Goal: Information Seeking & Learning: Learn about a topic

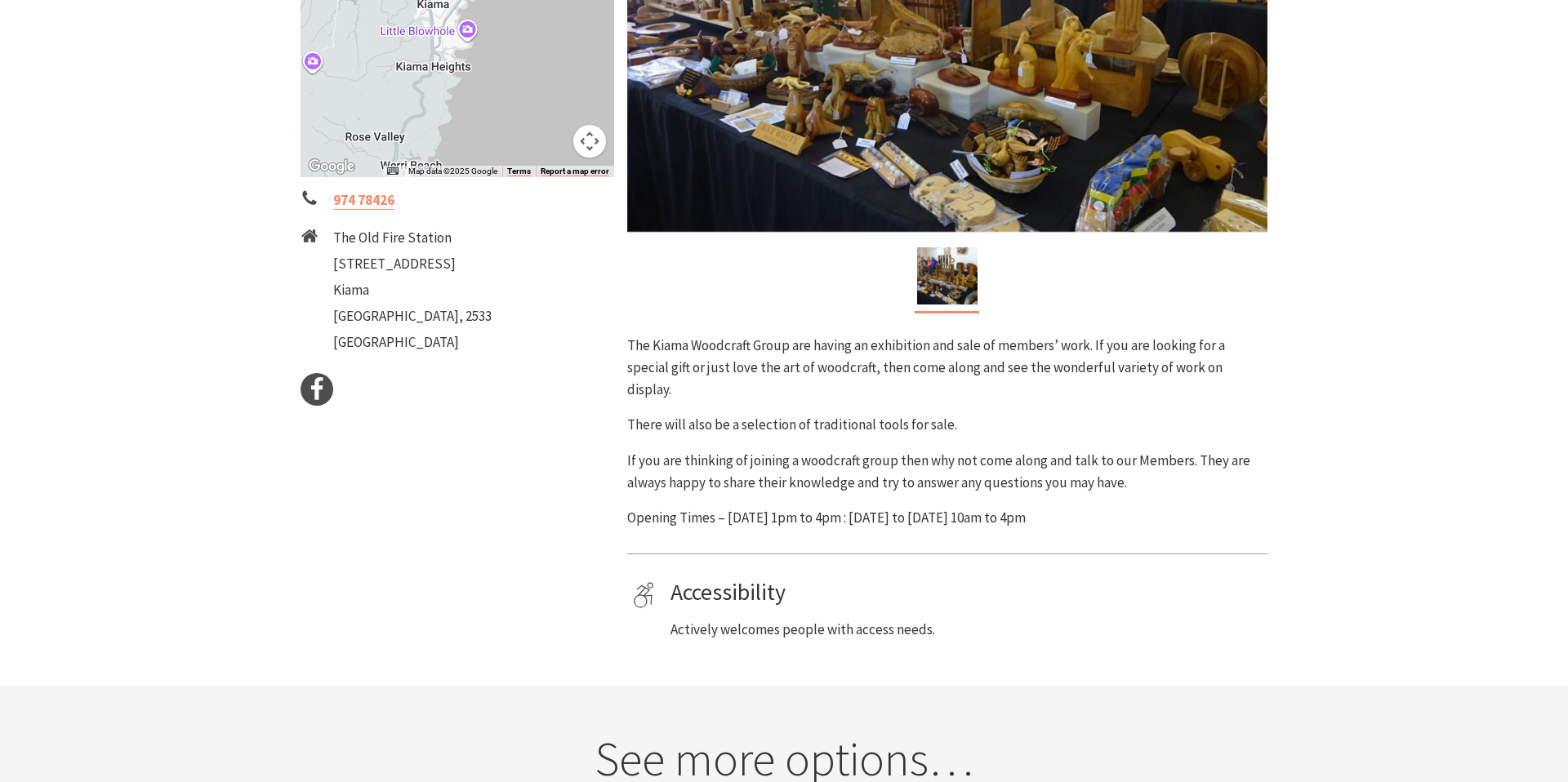
scroll to position [559, 0]
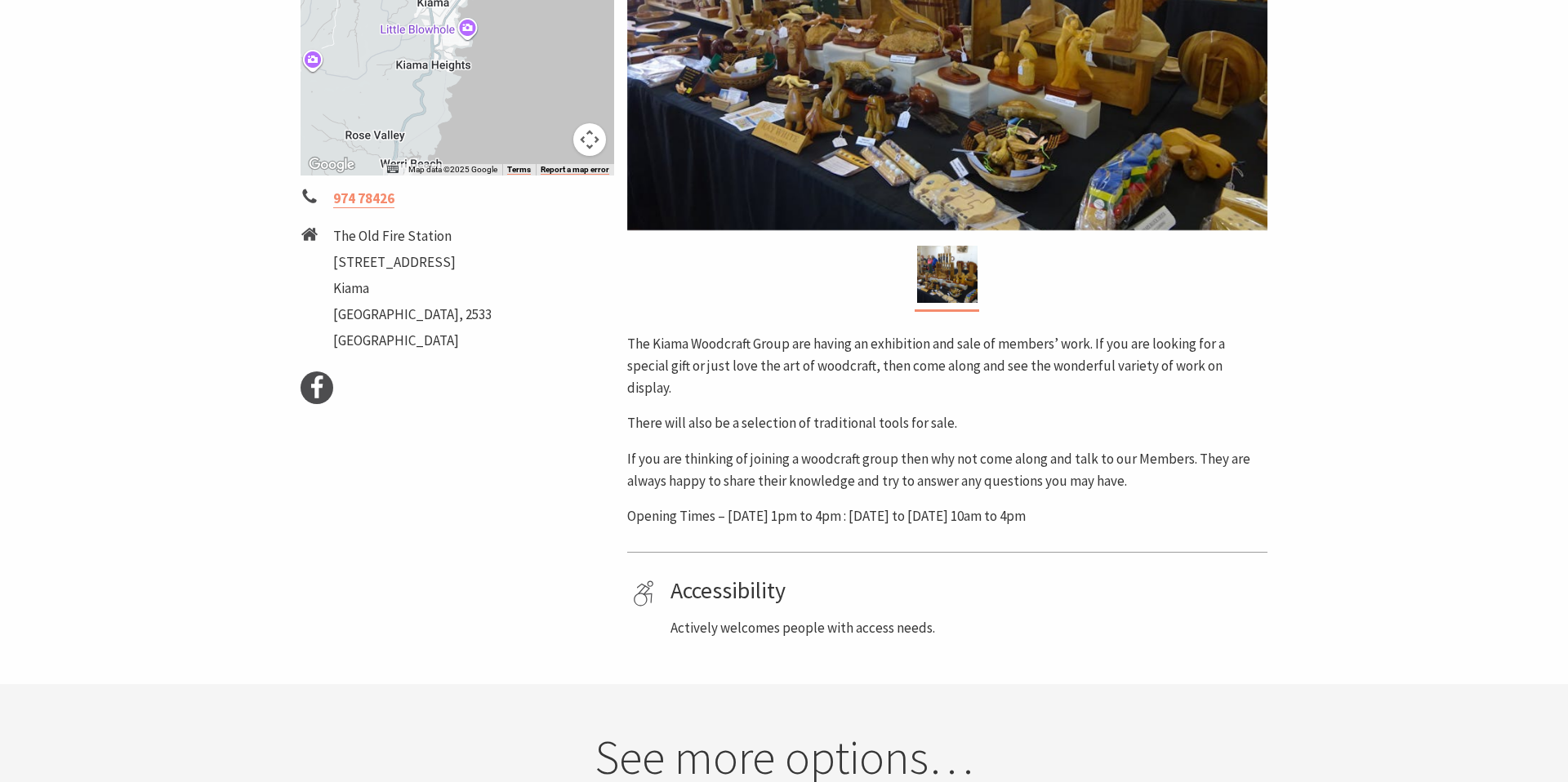
click at [1085, 506] on p "Opening Times – [DATE] 1pm to 4pm : [DATE] to [DATE] 10am to 4pm" at bounding box center [947, 516] width 640 height 22
drag, startPoint x: 1123, startPoint y: 497, endPoint x: 582, endPoint y: 458, distance: 542.4
click at [582, 458] on div "Event Dates: 02 Oct 2025 — 08 Oct 2025 ← Move left → Move right ↑ Move up ↓ Mov…" at bounding box center [784, 203] width 980 height 871
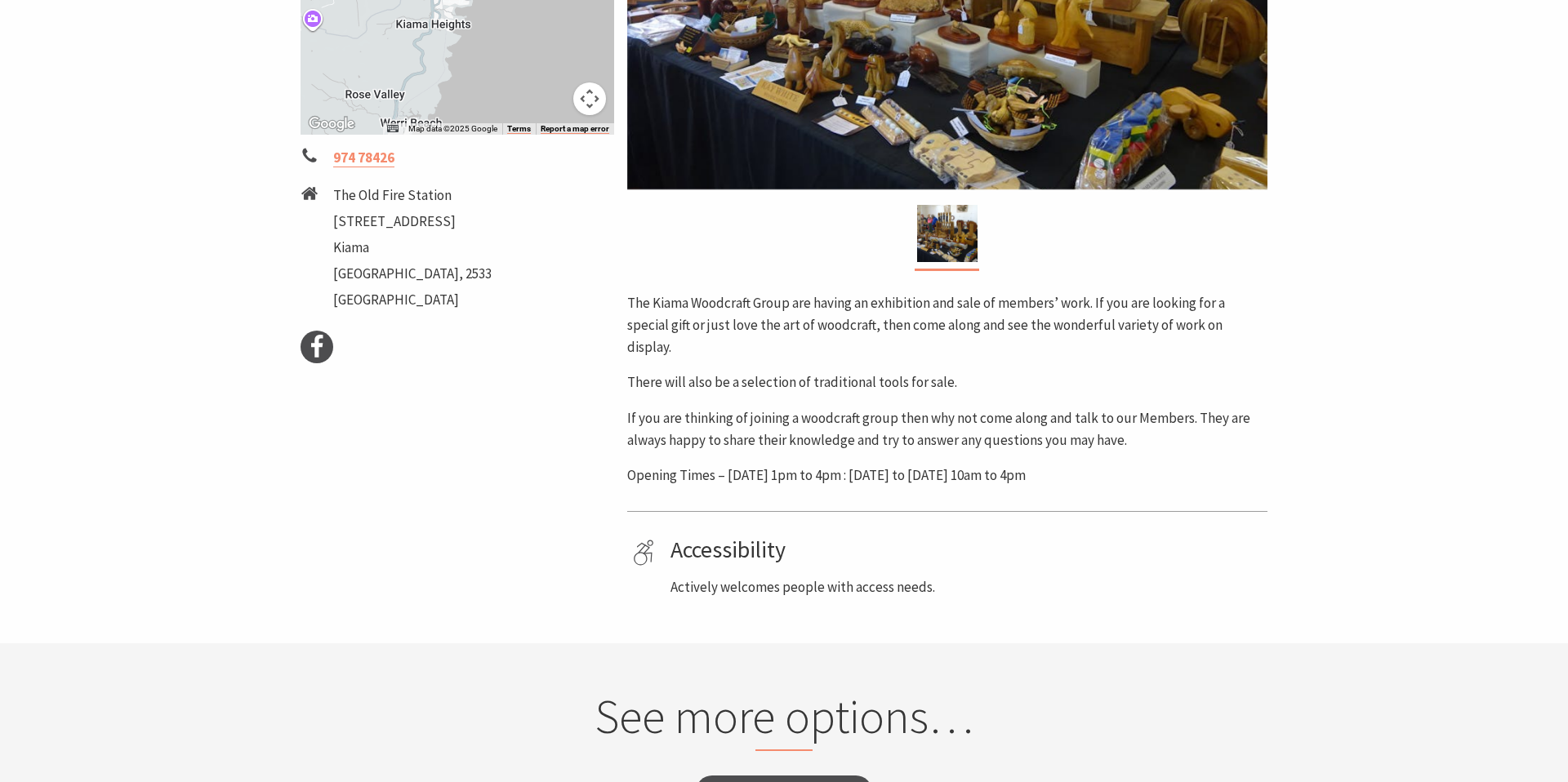
scroll to position [605, 0]
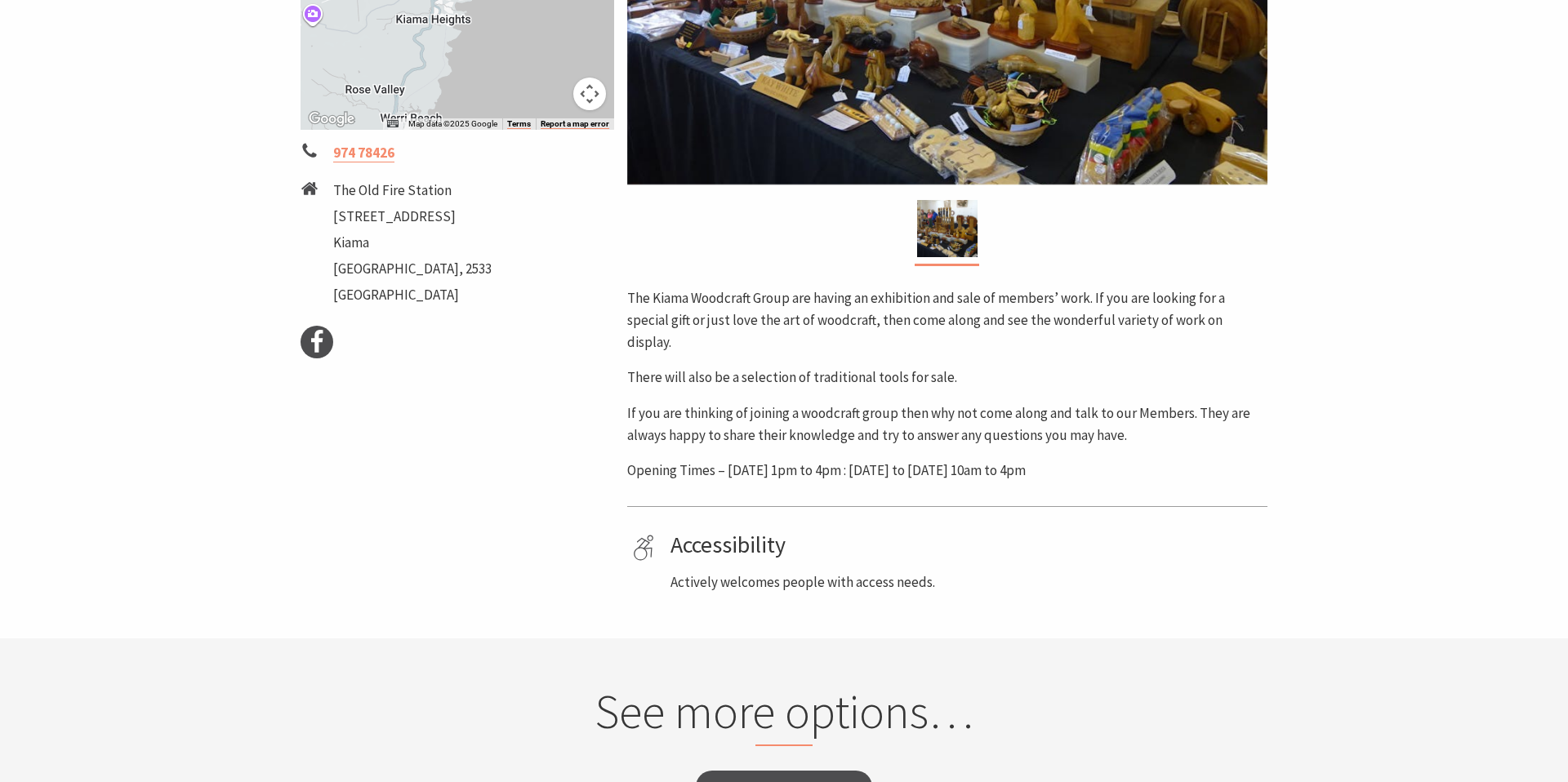
copy div "Area Kiama #Exhibition & Shows #Family Friendly The Kiama Woodcraft Group are h…"
click at [793, 402] on p "If you are thinking of joining a woodcraft group then why not come along and ta…" at bounding box center [947, 424] width 640 height 44
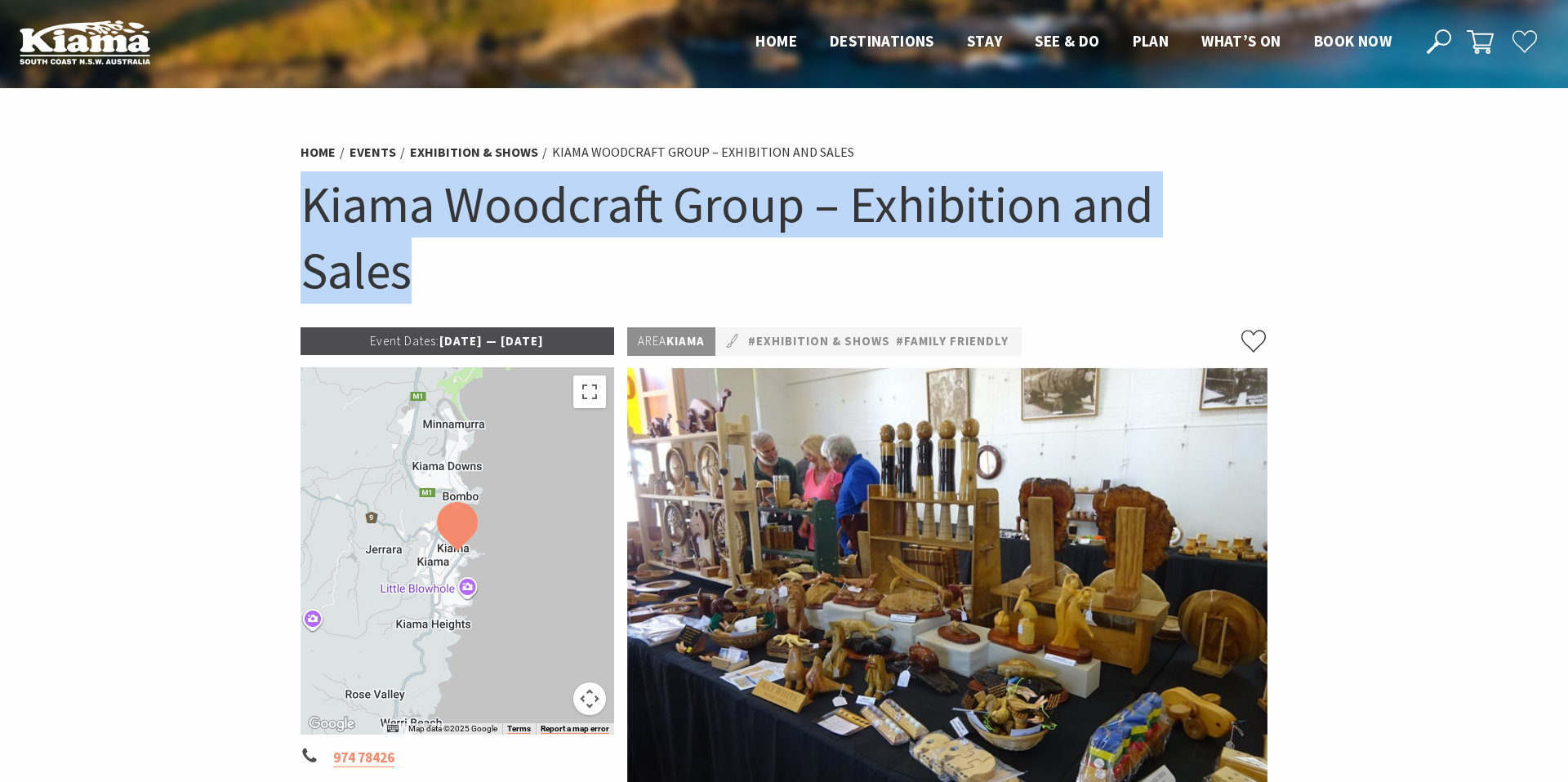
drag, startPoint x: 389, startPoint y: 282, endPoint x: 308, endPoint y: 215, distance: 105.1
click at [308, 215] on h1 "Kiama Woodcraft Group – Exhibition and Sales" at bounding box center [784, 237] width 967 height 132
drag, startPoint x: 578, startPoint y: 343, endPoint x: 411, endPoint y: 350, distance: 167.1
click at [411, 350] on p "Event Dates: 02 Oct 2025 — 08 Oct 2025" at bounding box center [457, 341] width 313 height 27
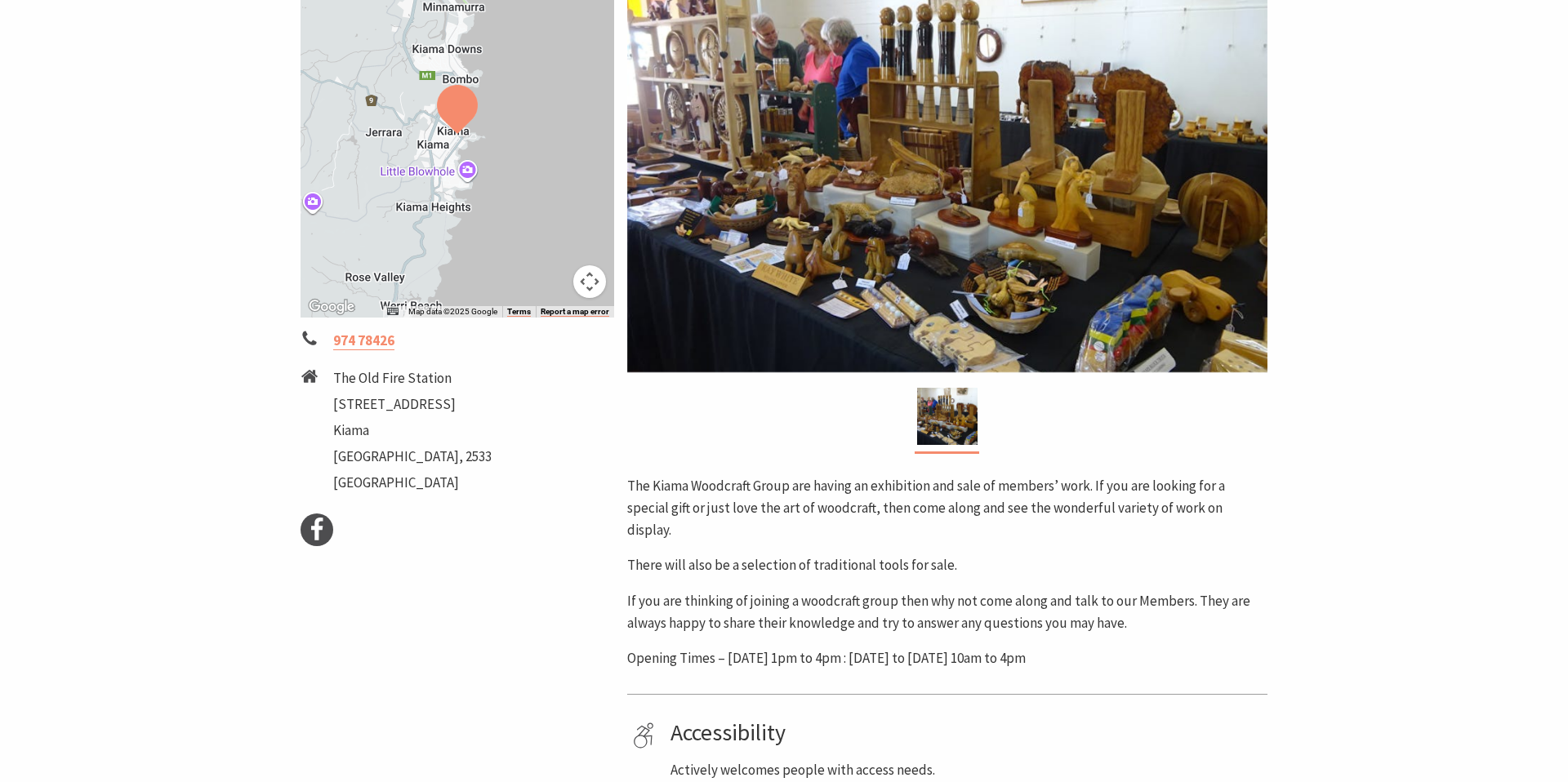
scroll to position [418, 0]
drag, startPoint x: 332, startPoint y: 377, endPoint x: 377, endPoint y: 430, distance: 69.5
click at [377, 430] on li "The Old Fire Station 57 Terralong Street Kiama New South Wales, 2533 Australia" at bounding box center [457, 432] width 313 height 132
